Goal: Information Seeking & Learning: Learn about a topic

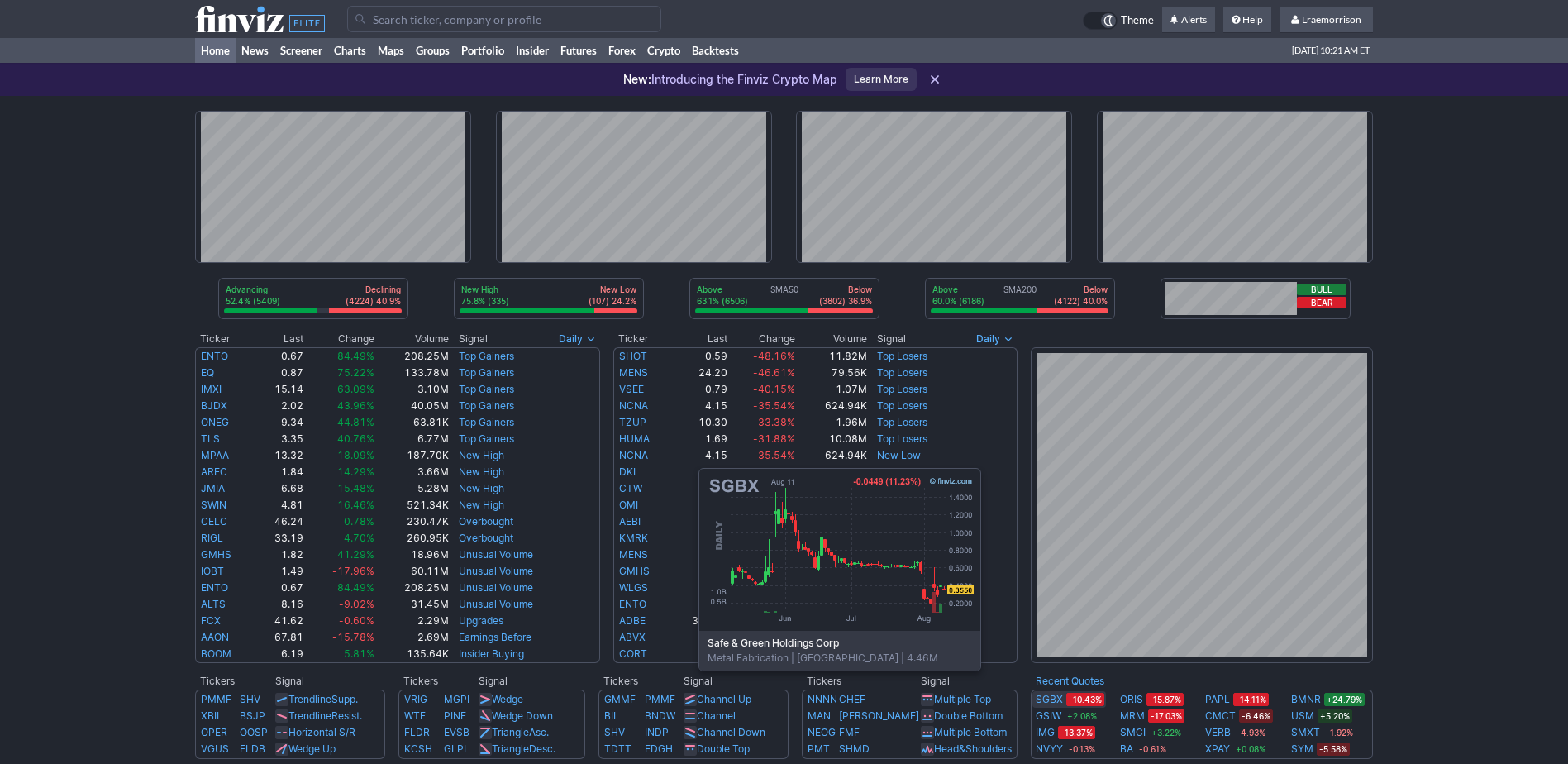
click at [1053, 695] on link "SGBX" at bounding box center [1049, 699] width 27 height 16
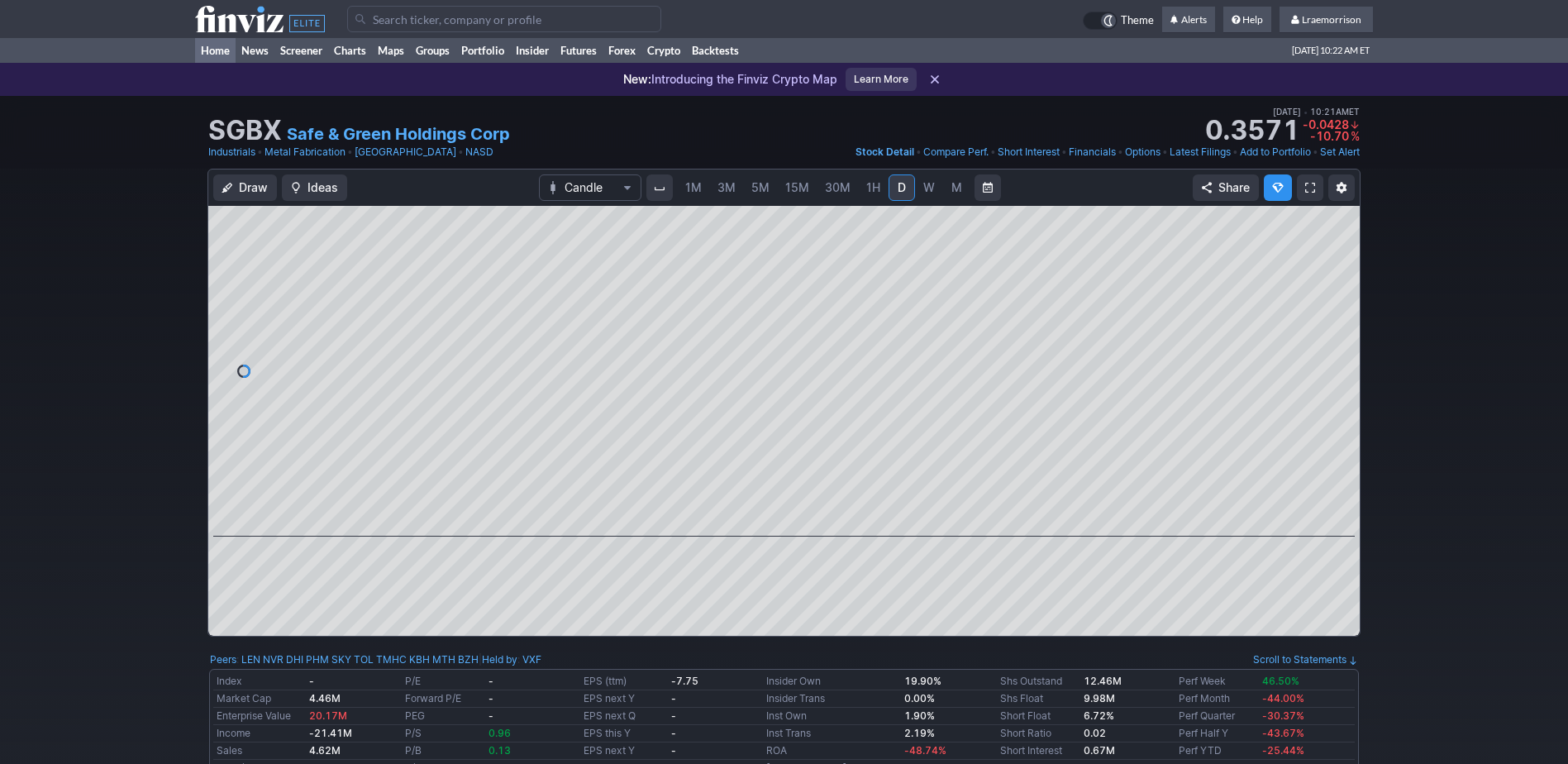
click at [213, 48] on link "Home" at bounding box center [215, 51] width 40 height 25
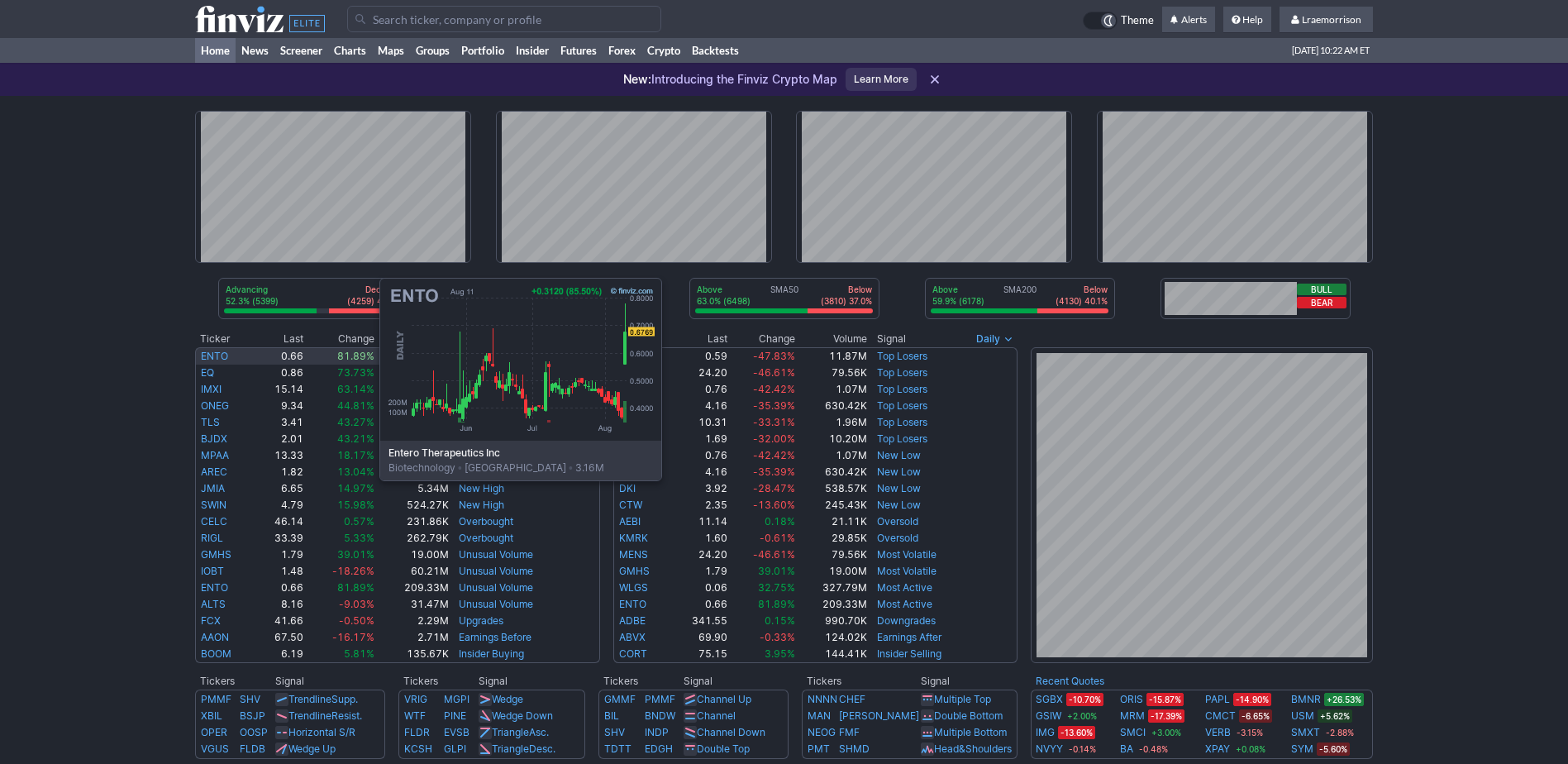
click at [214, 356] on link "ENTO" at bounding box center [214, 355] width 27 height 12
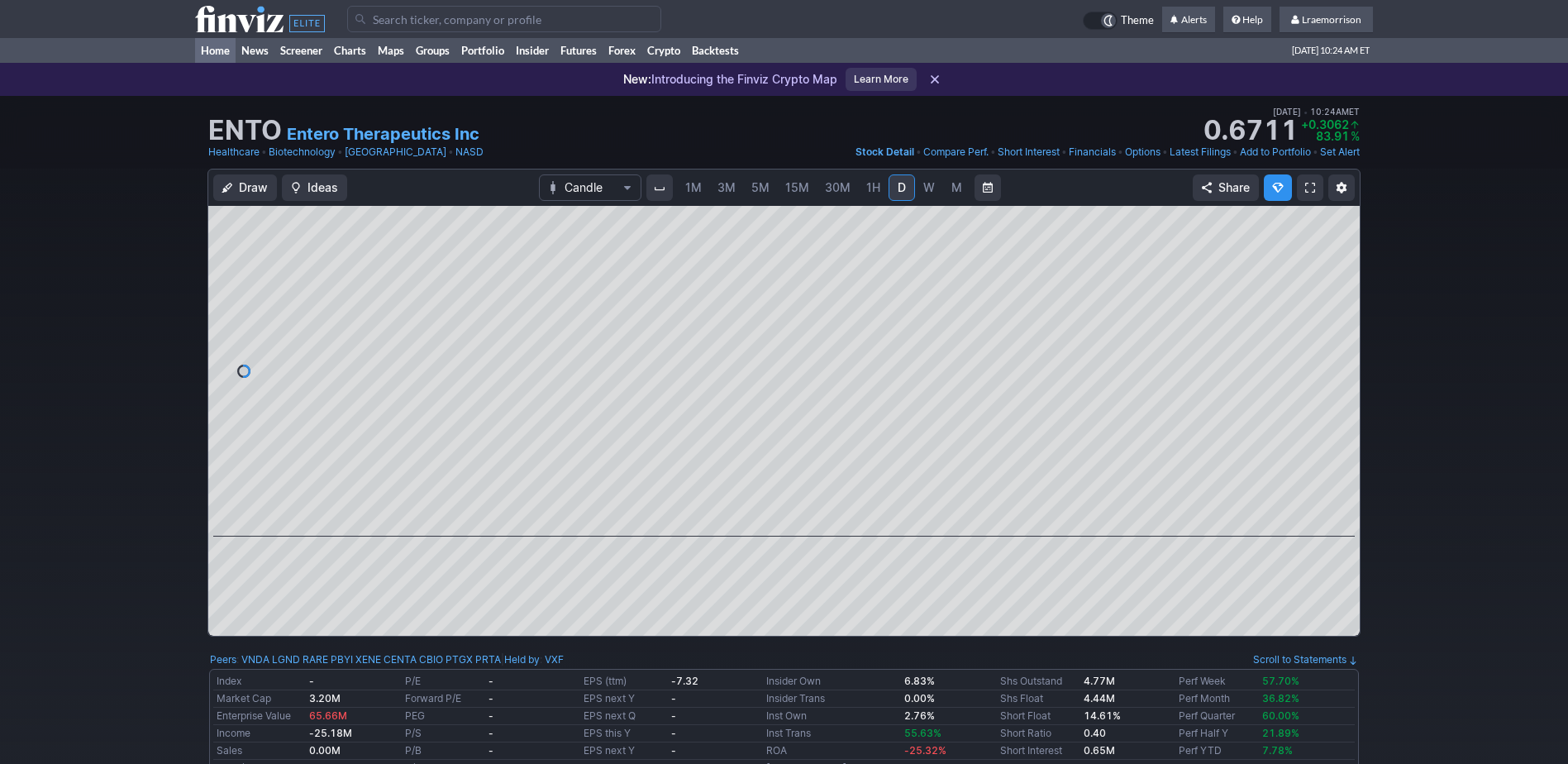
click at [204, 48] on link "Home" at bounding box center [215, 51] width 40 height 25
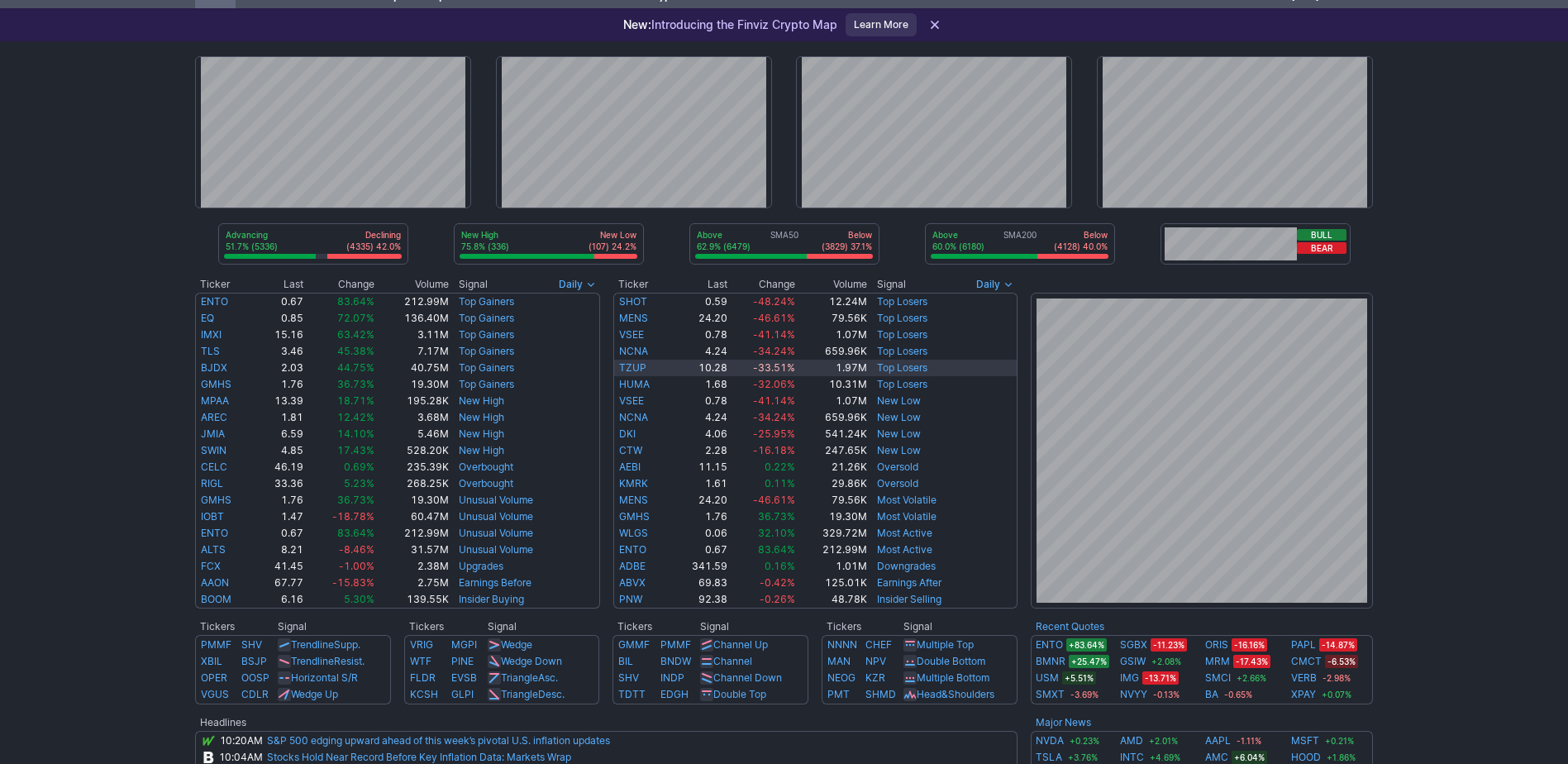
scroll to position [82, 0]
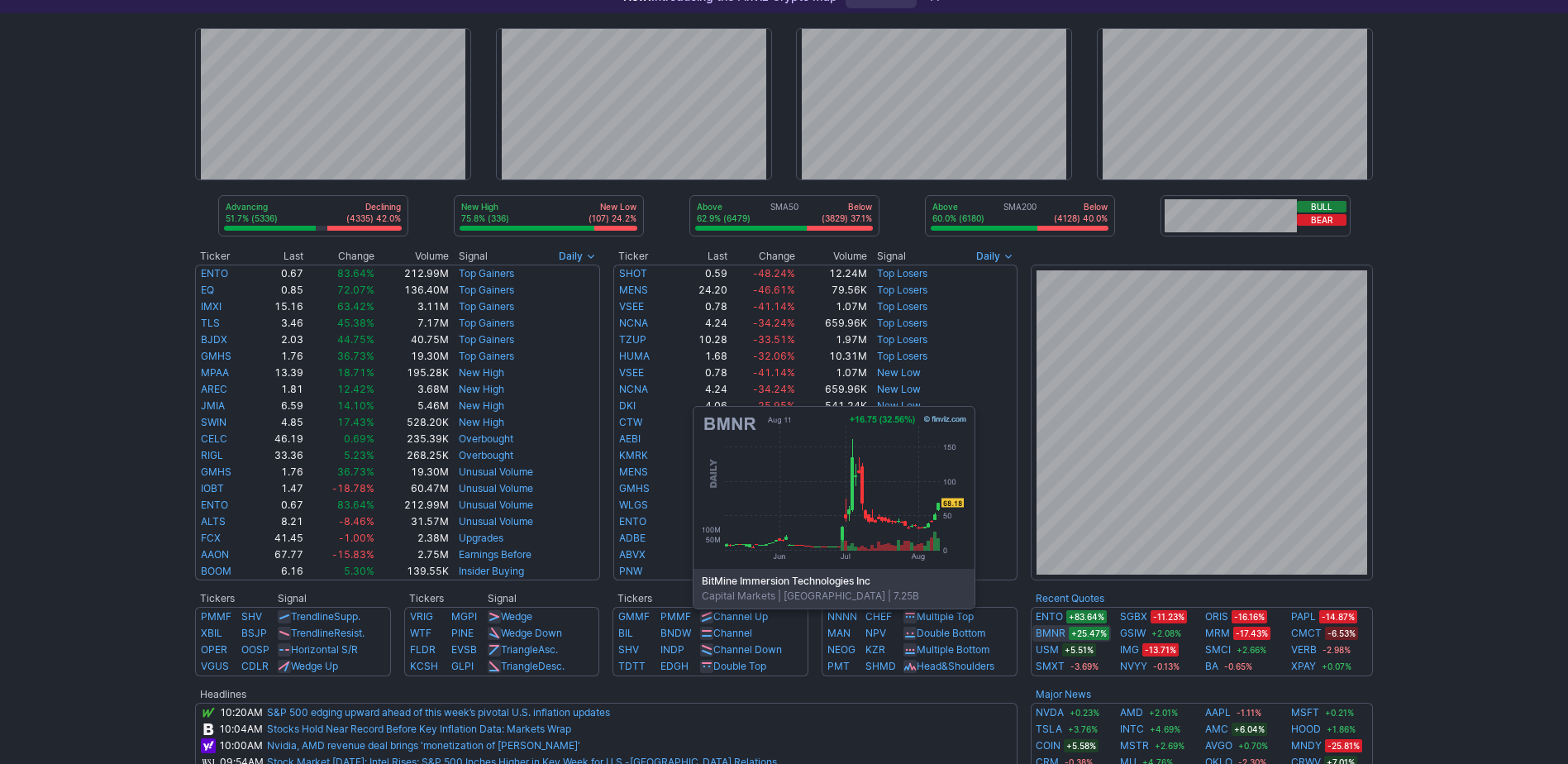
click at [1047, 633] on link "BMNR" at bounding box center [1050, 633] width 30 height 16
